Goal: Obtain resource: Download file/media

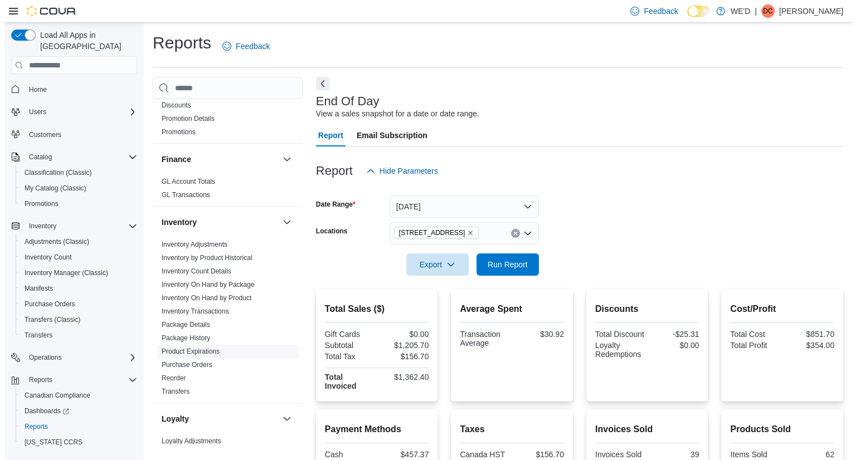
scroll to position [279, 0]
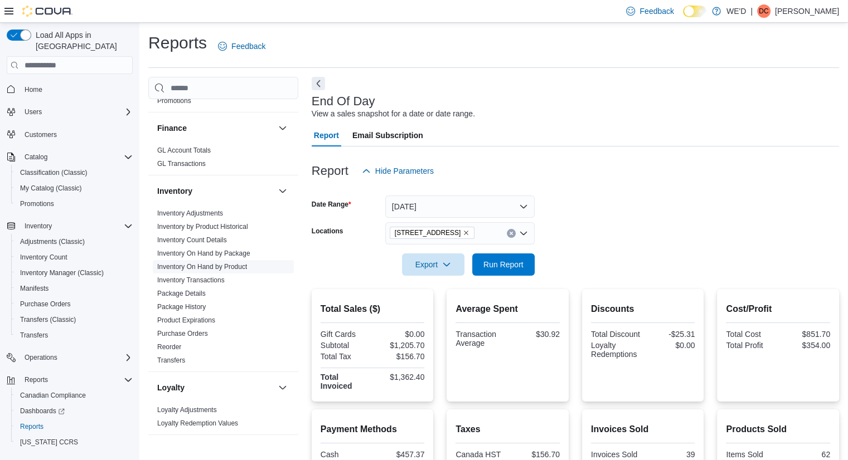
click at [213, 270] on link "Inventory On Hand by Product" at bounding box center [202, 267] width 90 height 8
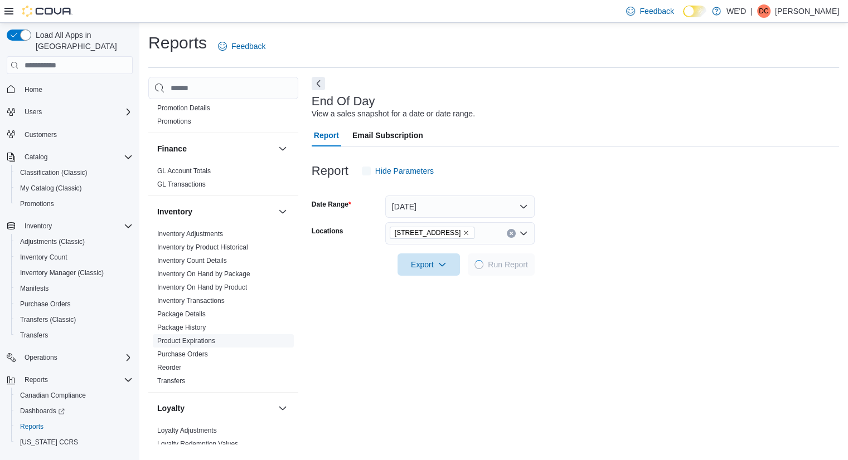
scroll to position [279, 0]
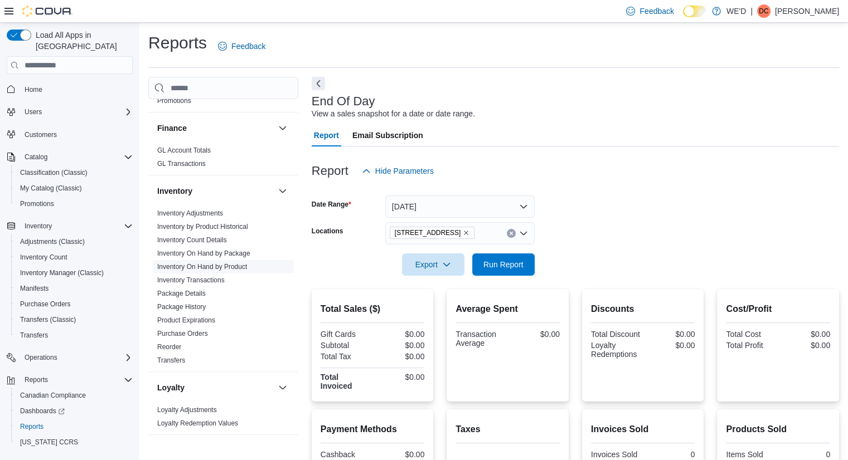
click at [211, 270] on span "Inventory On Hand by Product" at bounding box center [202, 266] width 90 height 9
click at [233, 264] on link "Inventory On Hand by Product" at bounding box center [202, 267] width 90 height 8
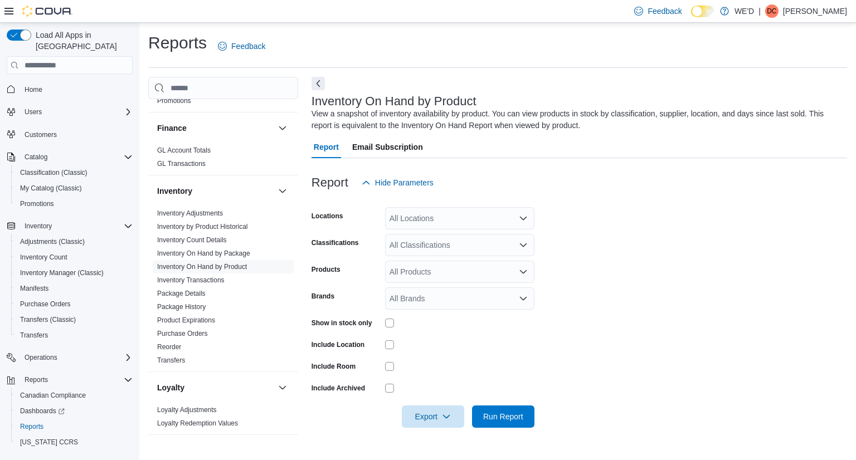
click at [508, 222] on div "All Locations" at bounding box center [459, 218] width 149 height 22
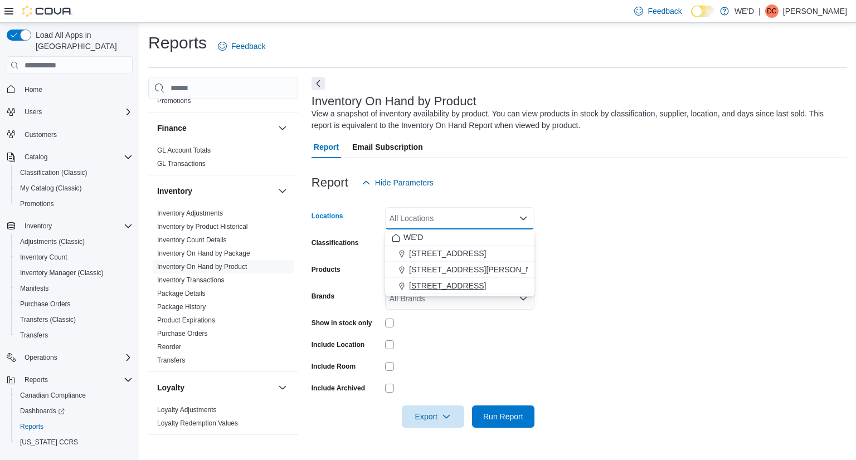
click at [478, 289] on div "[STREET_ADDRESS]" at bounding box center [460, 285] width 136 height 11
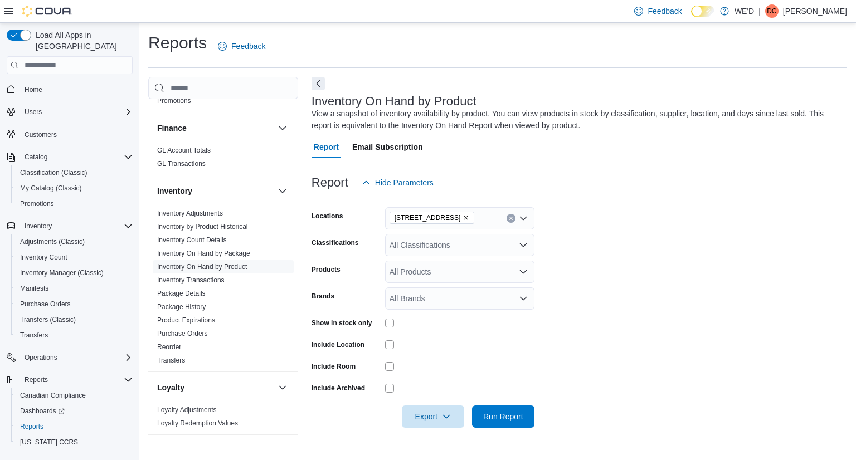
click at [656, 238] on form "Locations 2400 Dundas St W Classifications All Classifications Products All Pro…" at bounding box center [580, 311] width 536 height 234
click at [484, 242] on div "All Classifications" at bounding box center [459, 245] width 149 height 22
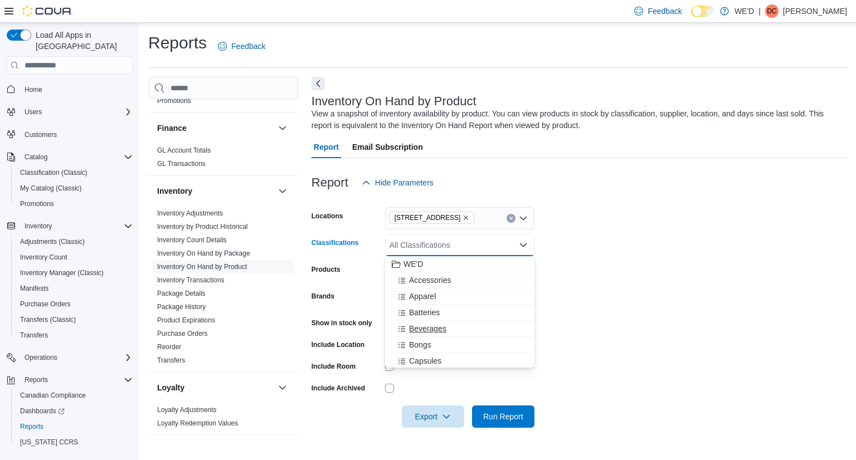
click at [438, 327] on span "Beverages" at bounding box center [427, 328] width 37 height 11
click at [438, 344] on span "Capsules" at bounding box center [425, 344] width 32 height 11
click at [437, 344] on span "Concentrates" at bounding box center [432, 344] width 46 height 11
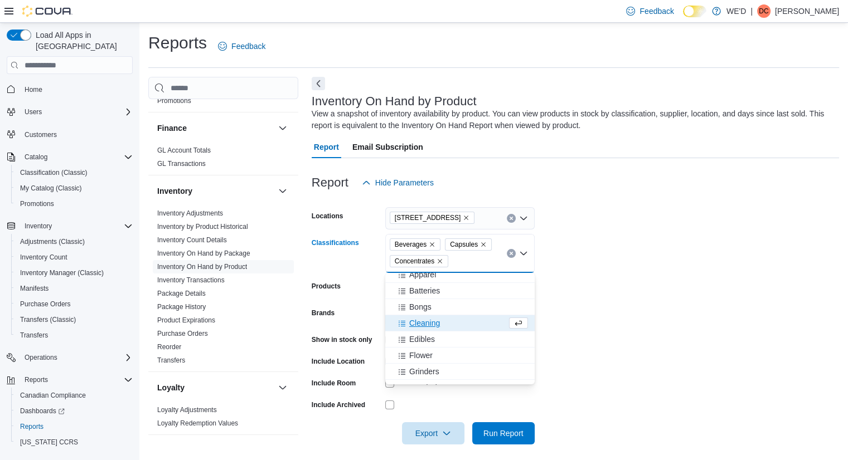
scroll to position [56, 0]
click at [430, 324] on span "Edibles" at bounding box center [422, 322] width 26 height 11
click at [429, 326] on span "Flower" at bounding box center [420, 322] width 23 height 11
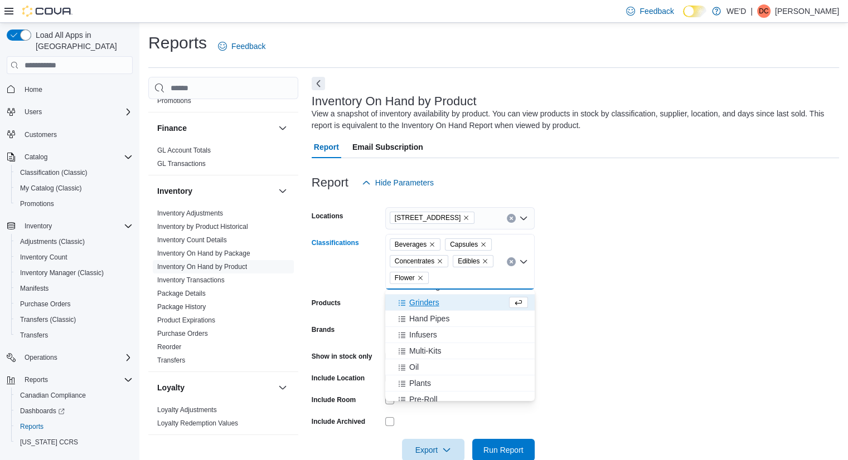
scroll to position [111, 0]
click at [421, 346] on div "Oil" at bounding box center [460, 347] width 136 height 11
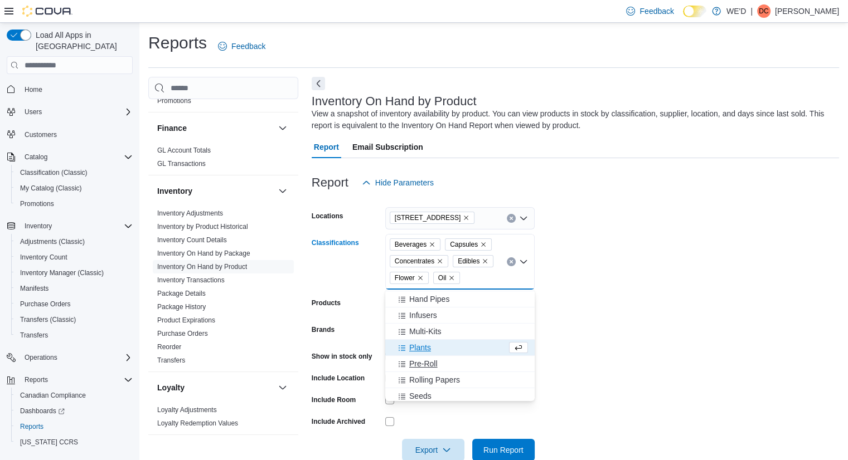
click at [429, 362] on span "Pre-Roll" at bounding box center [423, 363] width 28 height 11
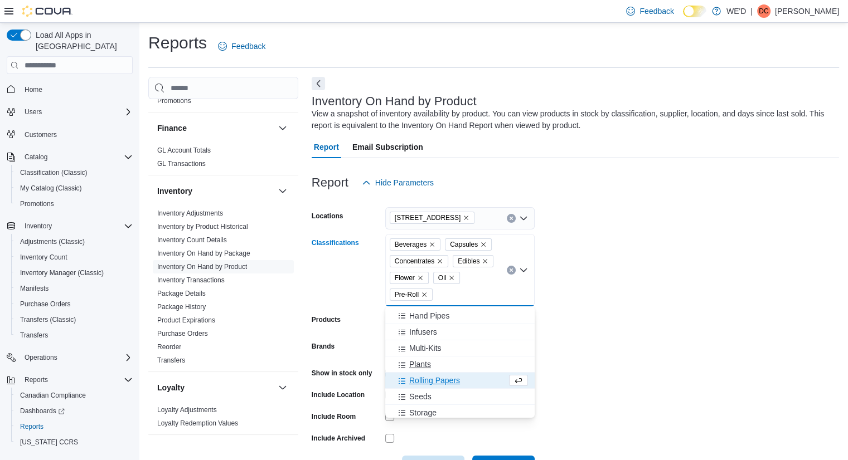
scroll to position [167, 0]
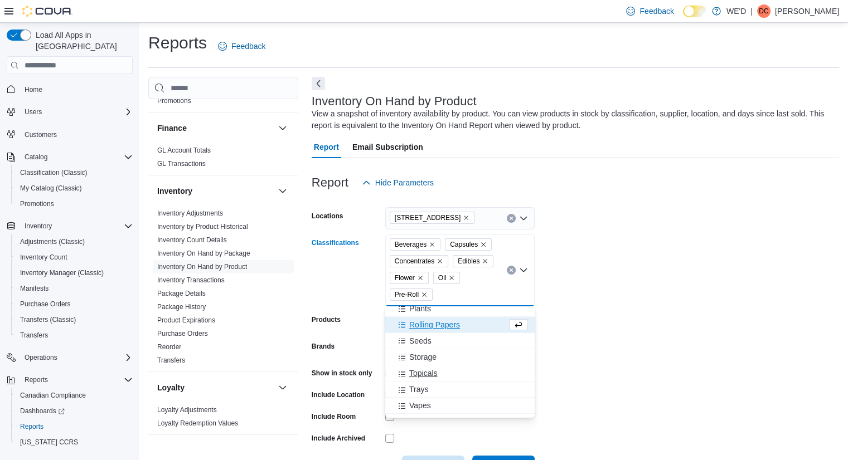
click at [430, 374] on span "Topicals" at bounding box center [423, 373] width 28 height 11
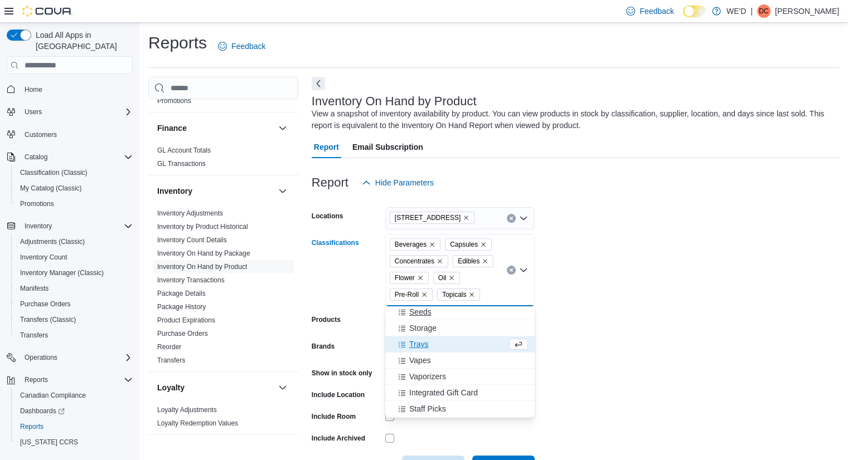
scroll to position [212, 0]
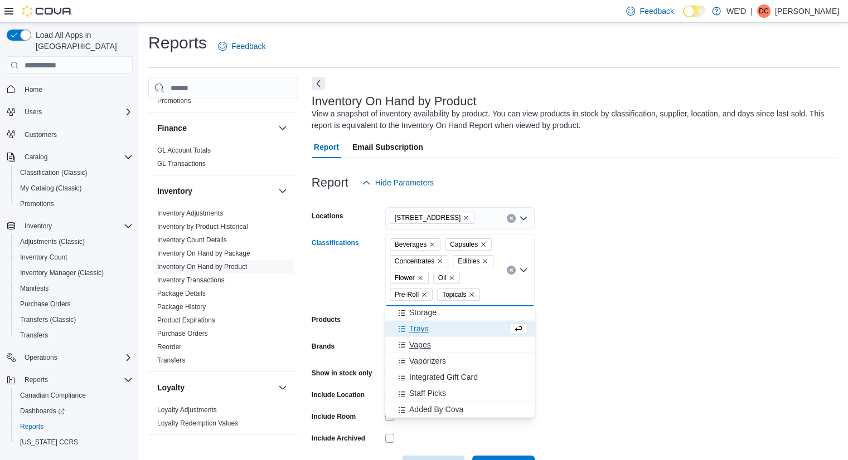
click at [422, 346] on span "Vapes" at bounding box center [420, 344] width 22 height 11
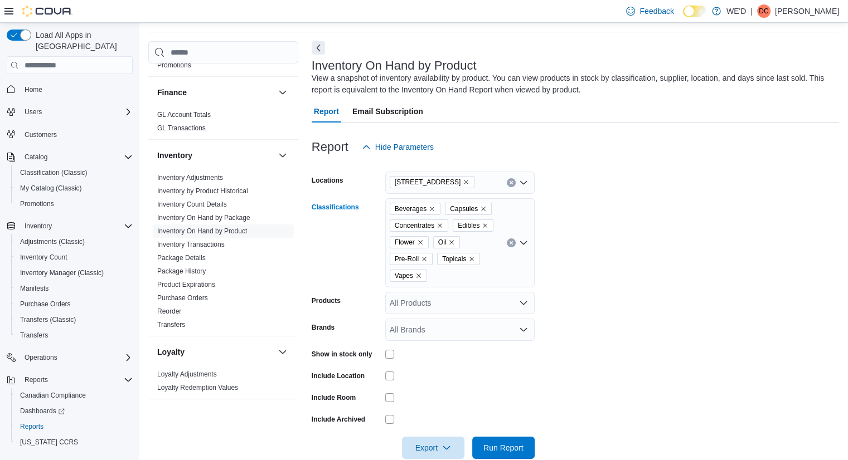
scroll to position [57, 0]
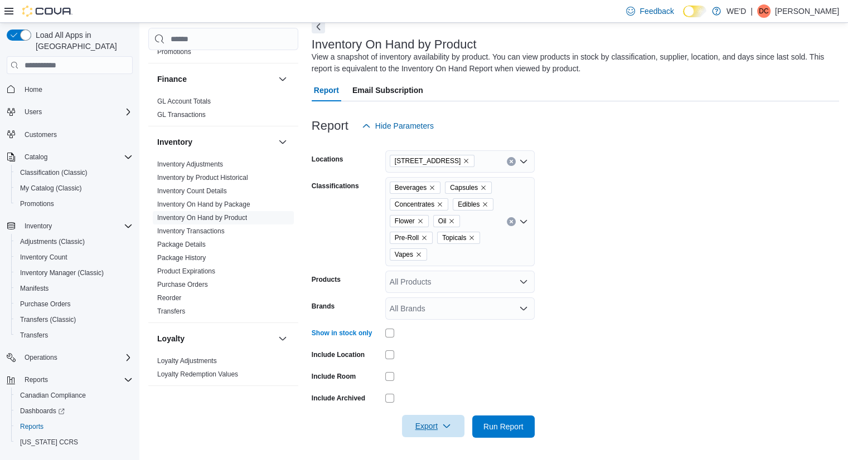
click at [446, 423] on icon "button" at bounding box center [446, 426] width 9 height 9
click at [435, 358] on span "Export to Excel" at bounding box center [435, 358] width 50 height 9
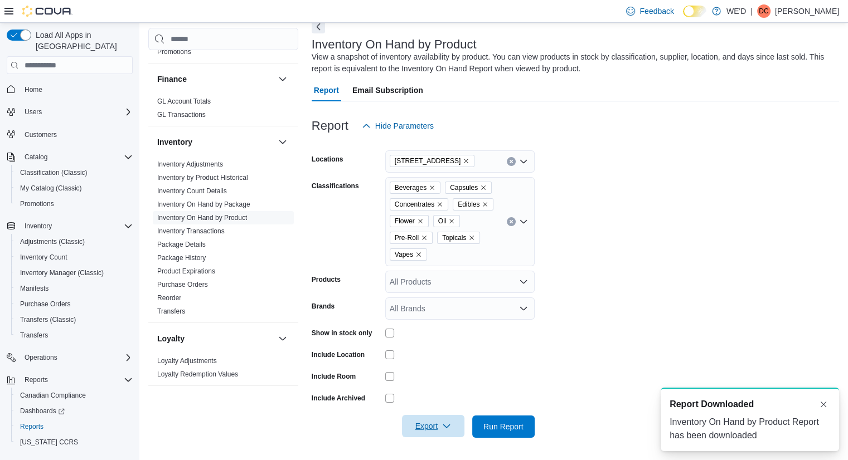
scroll to position [0, 0]
